Goal: Task Accomplishment & Management: Manage account settings

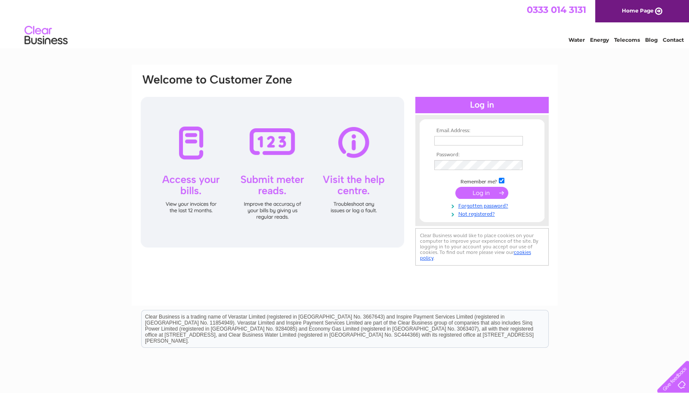
type input "[EMAIL_ADDRESS][DOMAIN_NAME]"
click at [495, 196] on input "submit" at bounding box center [481, 193] width 53 height 12
click at [502, 103] on div at bounding box center [481, 105] width 133 height 16
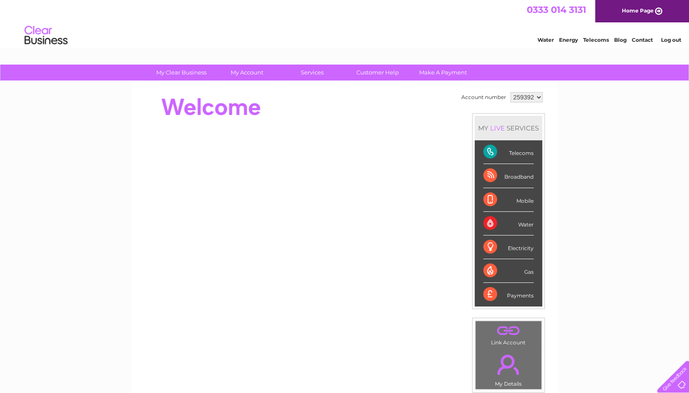
click at [530, 155] on li "Telecoms" at bounding box center [509, 152] width 68 height 24
click at [507, 153] on div "Telecoms" at bounding box center [508, 152] width 50 height 24
click at [502, 152] on div "Telecoms" at bounding box center [508, 152] width 50 height 24
click at [492, 149] on div "Telecoms" at bounding box center [508, 152] width 50 height 24
click at [507, 153] on div "Telecoms" at bounding box center [508, 152] width 50 height 24
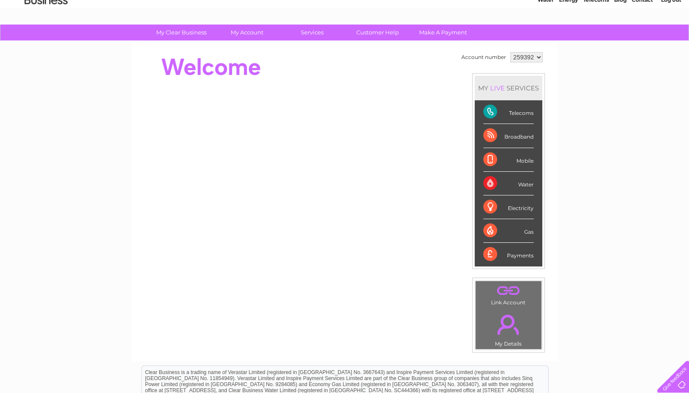
scroll to position [43, 0]
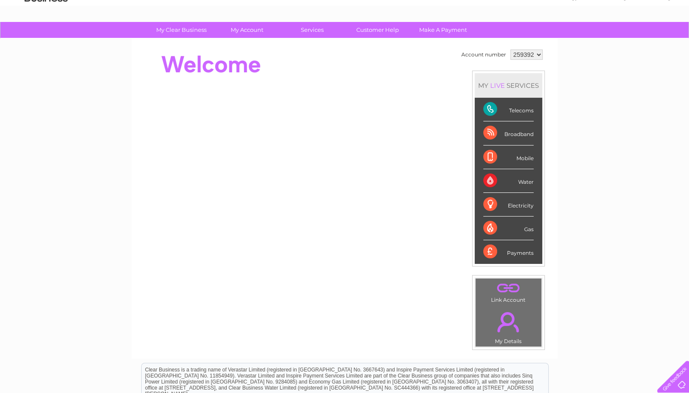
click at [578, 159] on div "My Clear Business Login Details My Details My Preferences Link Account My Accou…" at bounding box center [344, 264] width 689 height 484
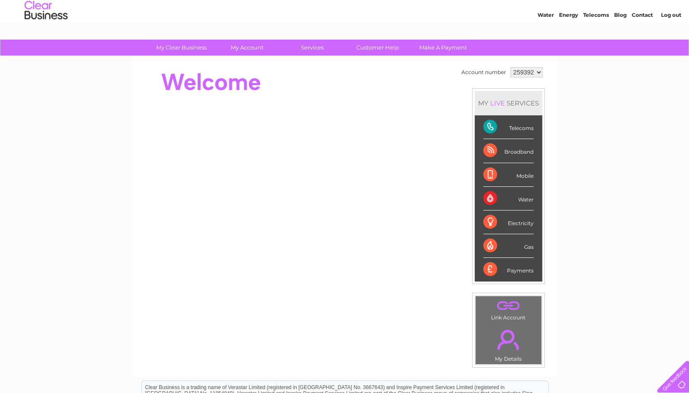
scroll to position [15, 0]
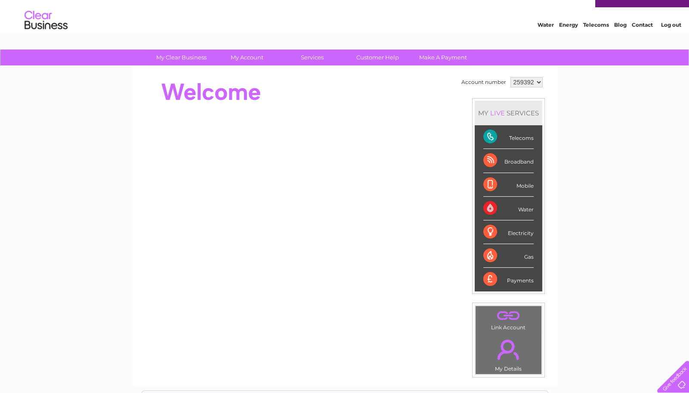
click at [489, 136] on div "Telecoms" at bounding box center [508, 137] width 50 height 24
click at [501, 136] on div "Telecoms" at bounding box center [508, 137] width 50 height 24
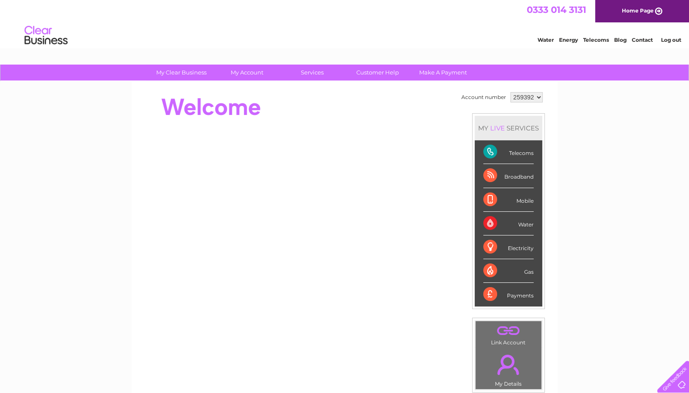
scroll to position [1, 0]
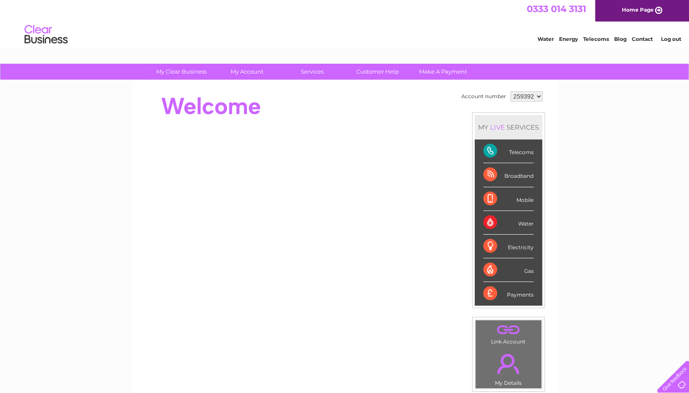
click at [495, 152] on div "Telecoms" at bounding box center [508, 151] width 50 height 24
click at [532, 157] on li "Telecoms" at bounding box center [509, 151] width 68 height 24
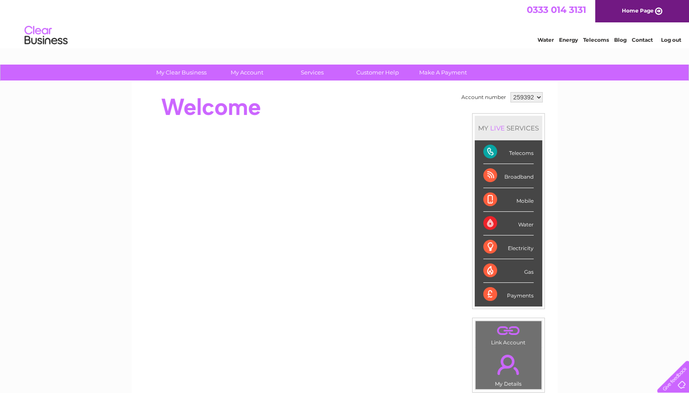
click at [509, 337] on link "." at bounding box center [509, 330] width 62 height 15
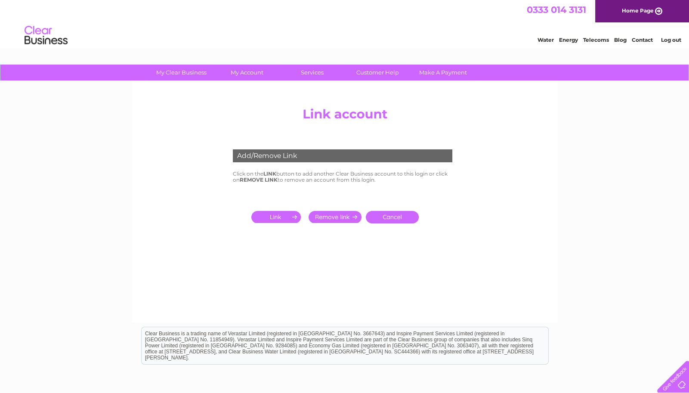
scroll to position [1, 0]
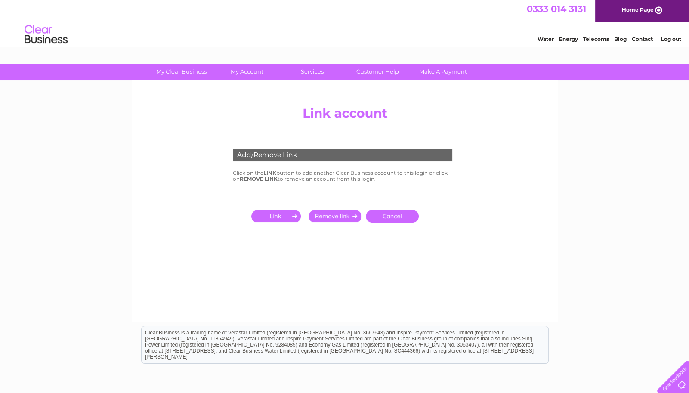
click at [631, 22] on link "Home Page" at bounding box center [642, 10] width 94 height 22
click at [641, 19] on link "Home Page" at bounding box center [642, 10] width 94 height 22
click at [638, 15] on link "Home Page" at bounding box center [642, 10] width 94 height 22
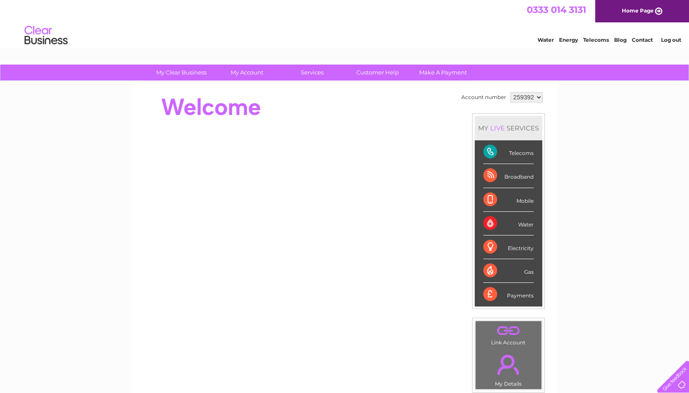
click at [512, 128] on div "MY LIVE SERVICES" at bounding box center [509, 128] width 68 height 25
click at [516, 132] on div "MY LIVE SERVICES" at bounding box center [509, 128] width 68 height 25
click at [492, 151] on div "Telecoms" at bounding box center [508, 152] width 50 height 24
click at [501, 133] on div "MY LIVE SERVICES" at bounding box center [509, 128] width 68 height 25
click at [0, 293] on div "My Clear Business Login Details My Details My Preferences Link Account My Accou…" at bounding box center [344, 307] width 689 height 484
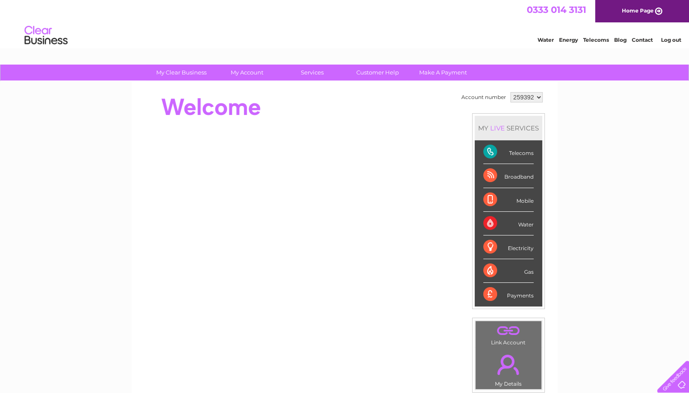
click at [514, 131] on div "MY LIVE SERVICES" at bounding box center [509, 128] width 68 height 25
click at [498, 153] on div "Telecoms" at bounding box center [508, 152] width 50 height 24
click at [526, 158] on div "Telecoms" at bounding box center [508, 152] width 50 height 24
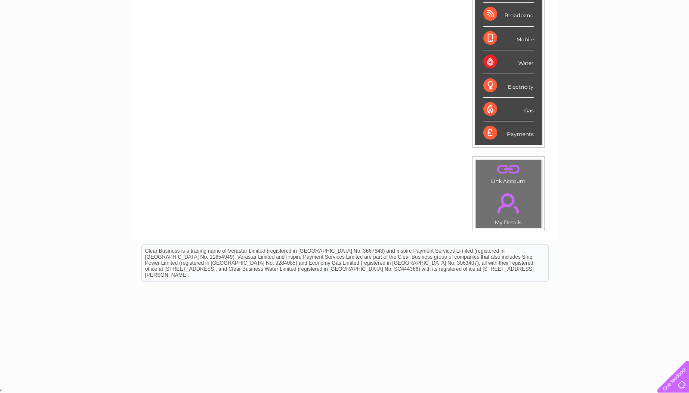
scroll to position [165, 0]
click at [500, 198] on link "." at bounding box center [509, 203] width 62 height 30
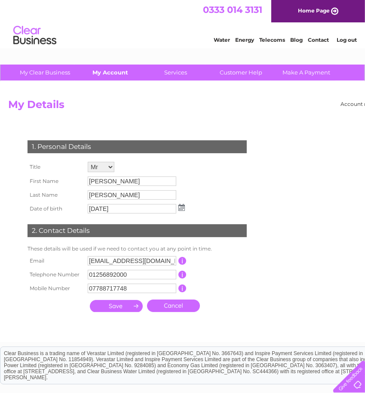
click at [120, 77] on link "My Account" at bounding box center [110, 73] width 71 height 16
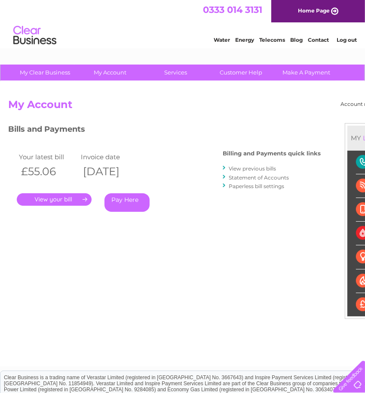
click at [77, 204] on link "." at bounding box center [54, 199] width 75 height 12
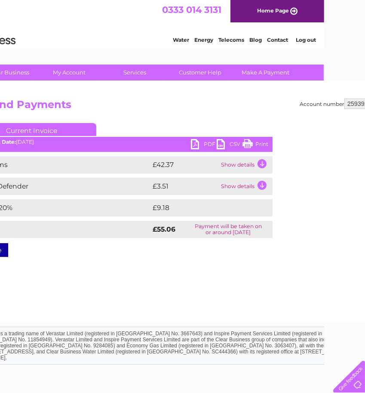
scroll to position [0, 41]
click at [262, 167] on td "Show details" at bounding box center [246, 164] width 54 height 17
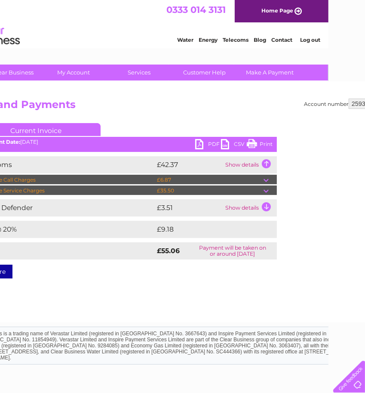
scroll to position [0, 35]
